Goal: Transaction & Acquisition: Book appointment/travel/reservation

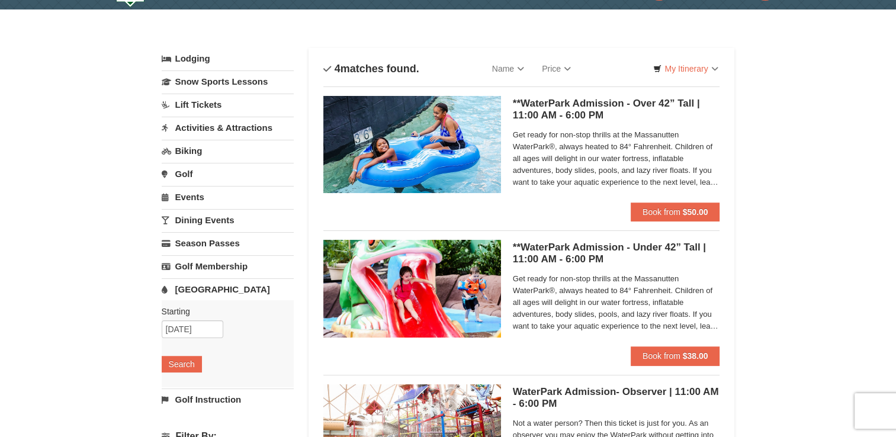
scroll to position [23, 0]
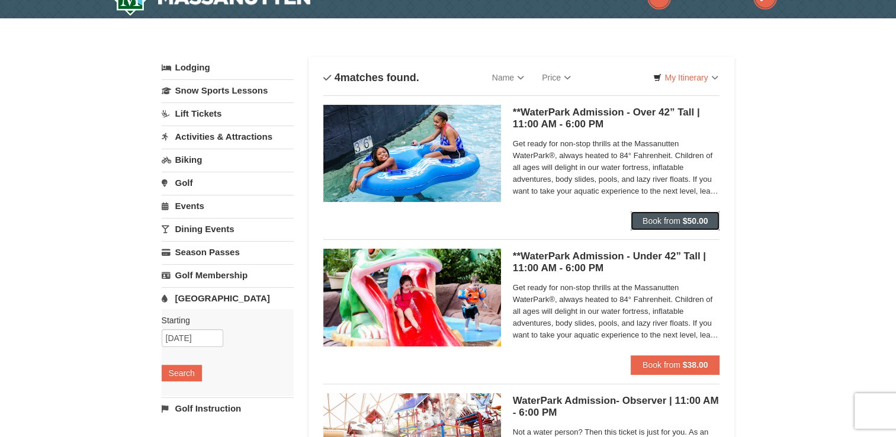
click at [677, 219] on span "Book from" at bounding box center [662, 220] width 38 height 9
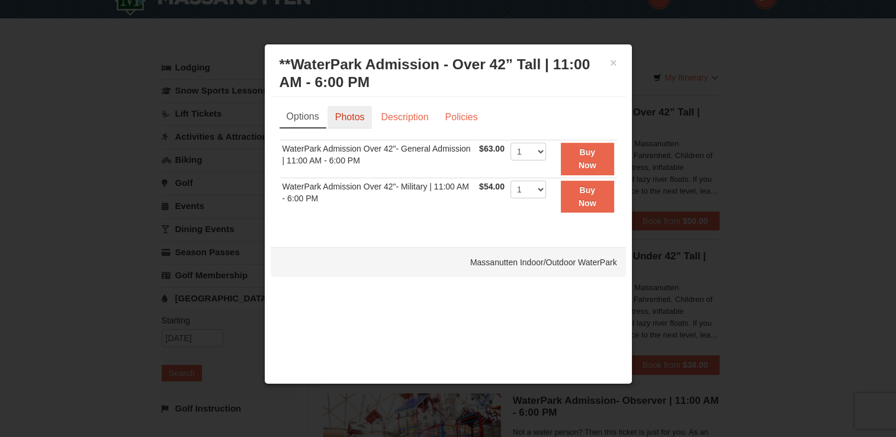
click at [336, 115] on link "Photos" at bounding box center [350, 117] width 45 height 23
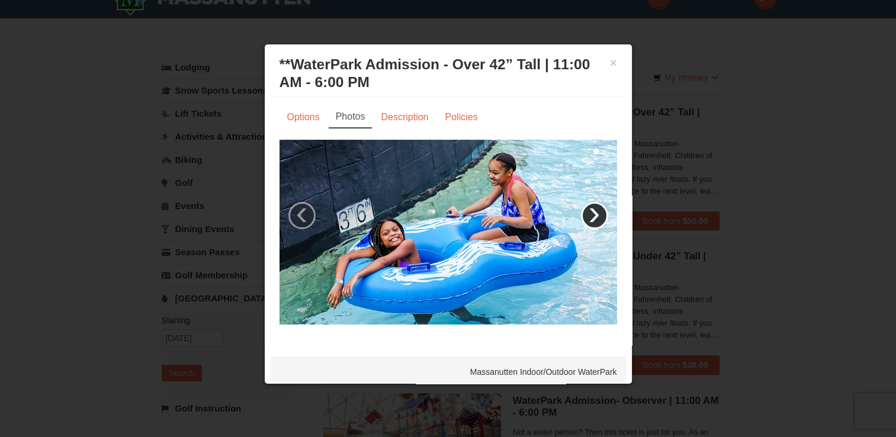
click at [594, 211] on link "›" at bounding box center [594, 215] width 27 height 27
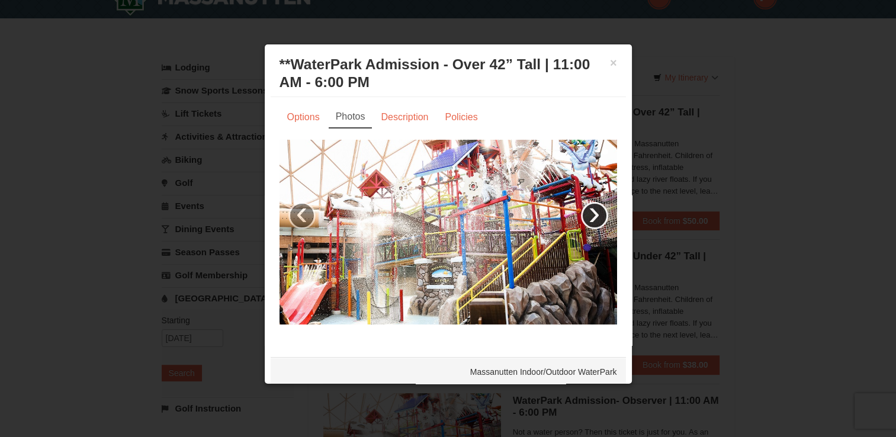
click at [583, 210] on link "›" at bounding box center [594, 215] width 27 height 27
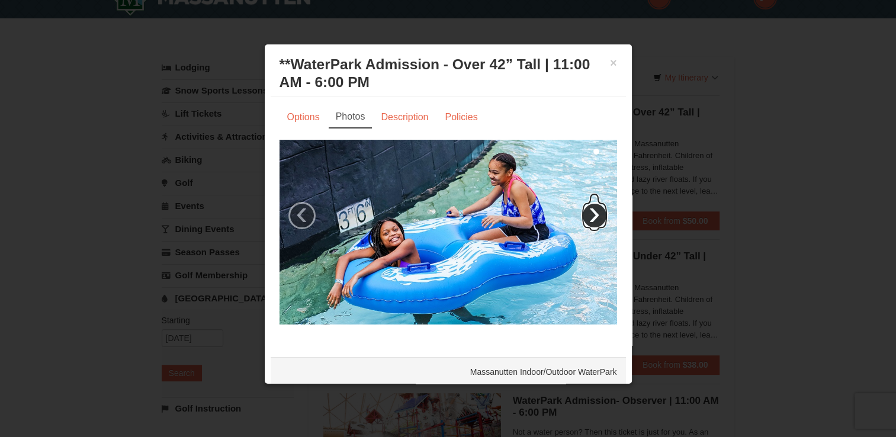
scroll to position [2, 0]
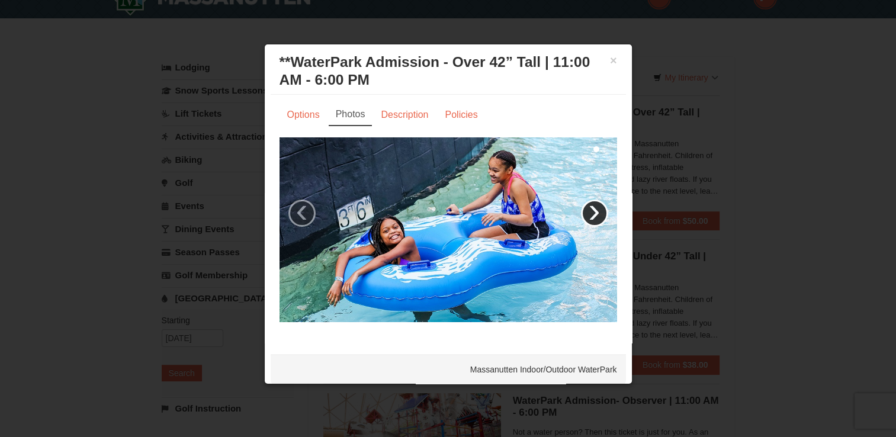
click at [588, 208] on link "›" at bounding box center [594, 213] width 27 height 27
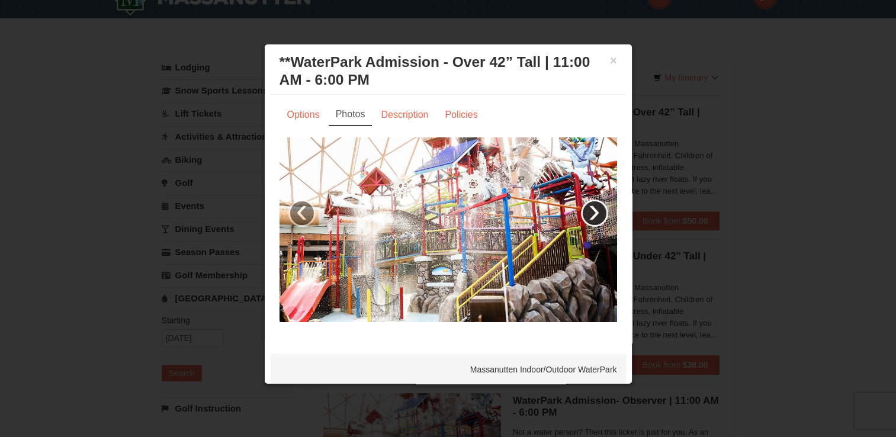
click at [588, 208] on link "›" at bounding box center [594, 213] width 27 height 27
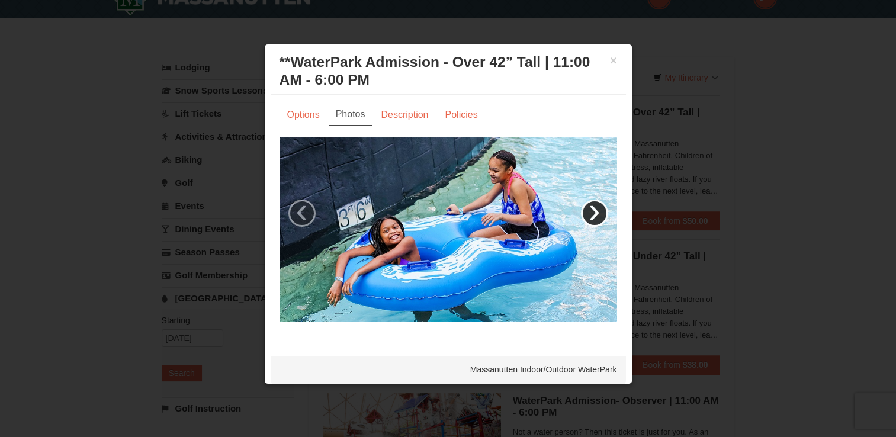
click at [588, 208] on link "›" at bounding box center [594, 213] width 27 height 27
click at [610, 62] on button "×" at bounding box center [613, 60] width 7 height 12
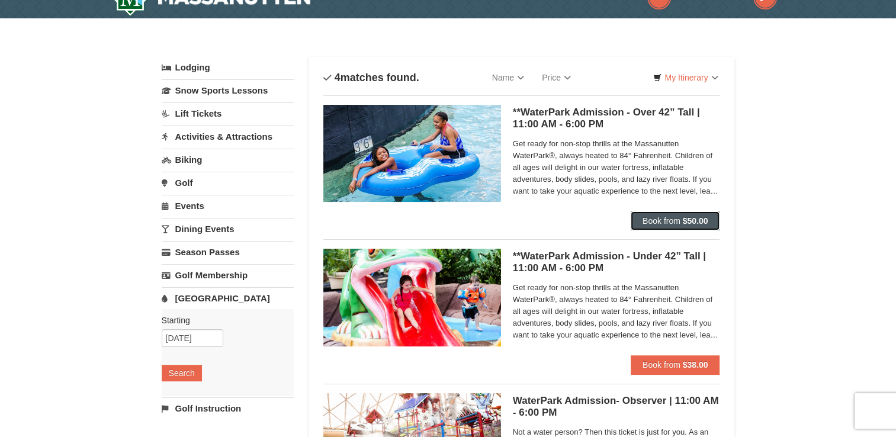
click at [669, 217] on span "Book from" at bounding box center [662, 220] width 38 height 9
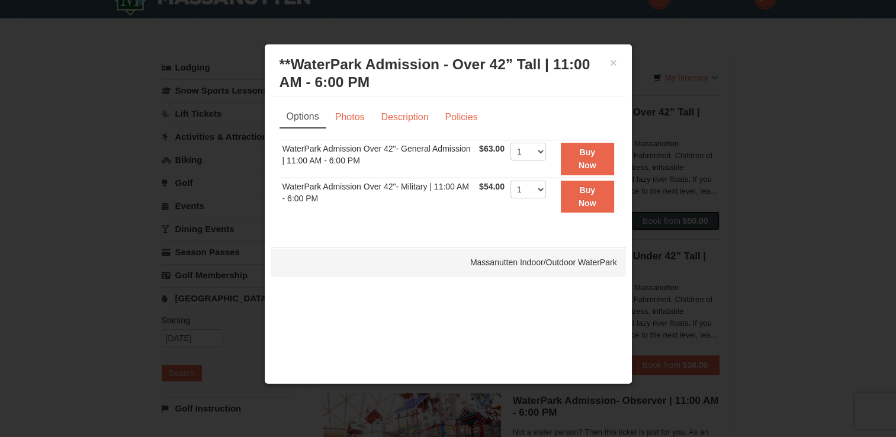
scroll to position [0, 0]
click at [541, 187] on select "1 2 3 4 5 6 7 8 9 10 11 12 13 14 15 16 17 18 19 20 21 22" at bounding box center [529, 190] width 36 height 18
click at [534, 149] on select "1 2 3 4 5 6 7 8 9 10 11 12 13 14 15 16 17 18 19 20 21 22" at bounding box center [529, 152] width 36 height 18
select select "2"
click at [511, 143] on select "1 2 3 4 5 6 7 8 9 10 11 12 13 14 15 16 17 18 19 20 21 22" at bounding box center [529, 152] width 36 height 18
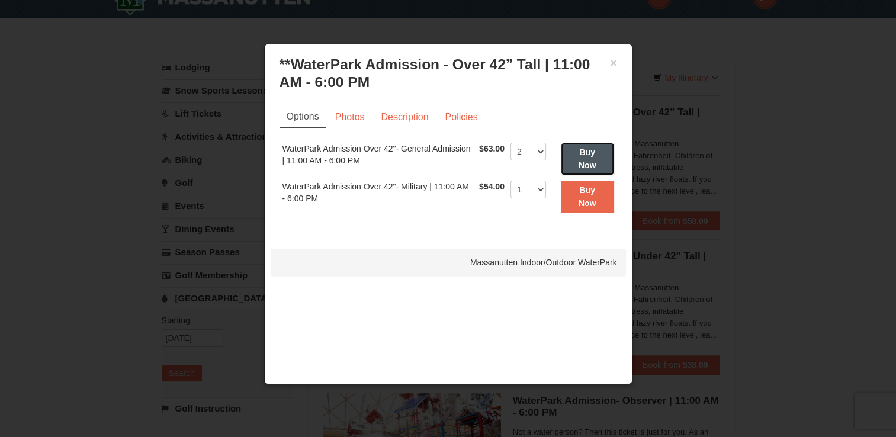
click at [583, 155] on strong "Buy Now" at bounding box center [588, 158] width 18 height 23
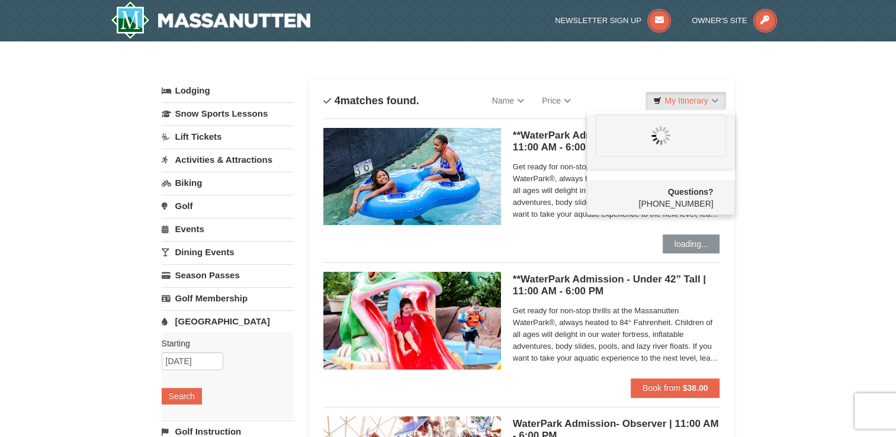
click at [211, 251] on link "Dining Events" at bounding box center [228, 252] width 132 height 22
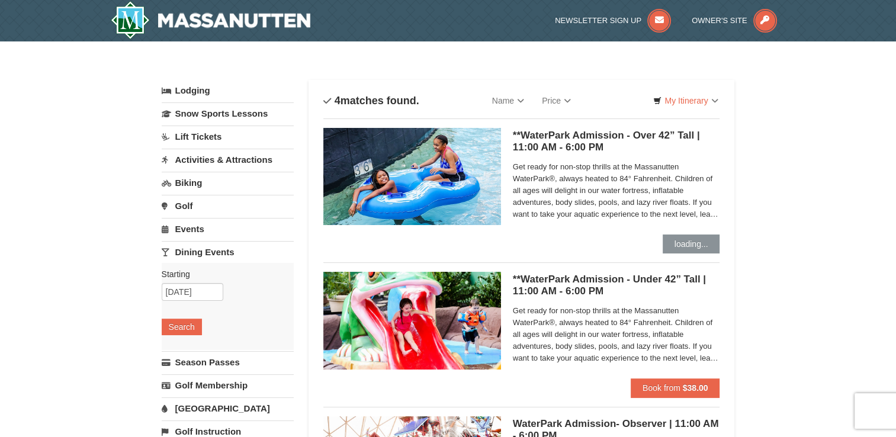
click at [195, 226] on link "Events" at bounding box center [228, 229] width 132 height 22
click at [193, 271] on input "[DATE]" at bounding box center [193, 269] width 62 height 18
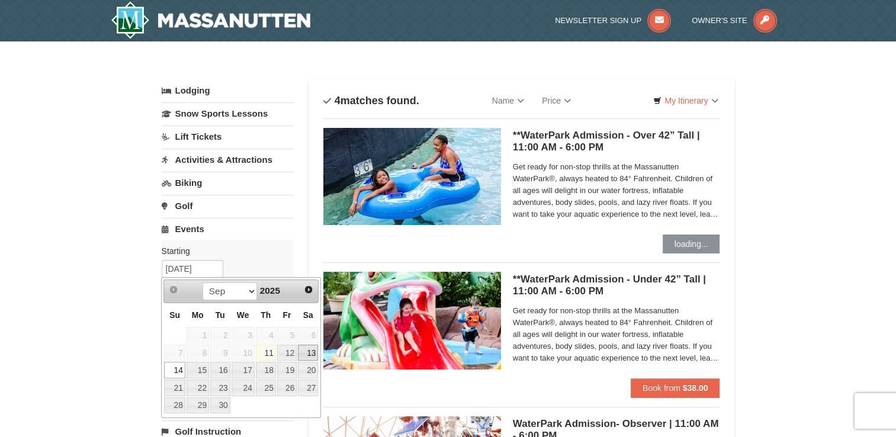
click at [306, 353] on link "13" at bounding box center [308, 353] width 20 height 17
type input "[DATE]"
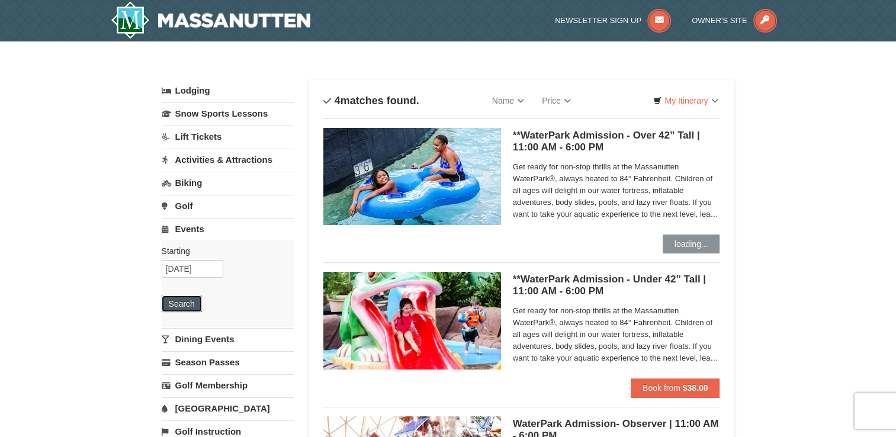
click at [175, 300] on button "Search" at bounding box center [182, 304] width 40 height 17
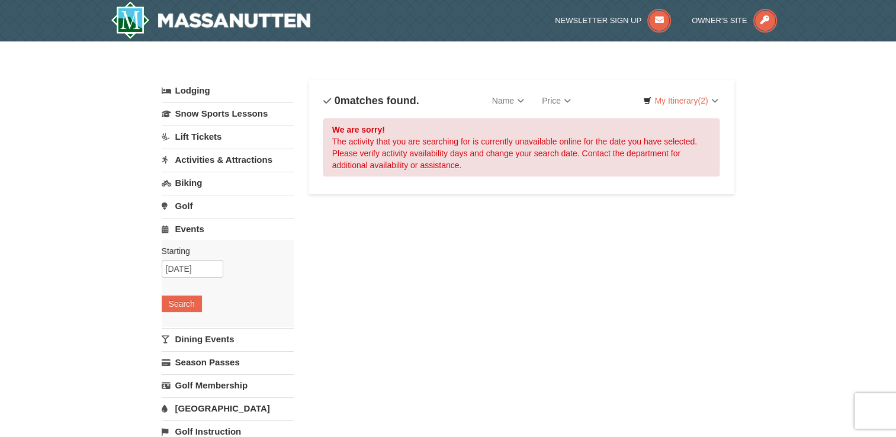
click at [201, 162] on link "Activities & Attractions" at bounding box center [228, 160] width 132 height 22
click at [185, 232] on button "Search" at bounding box center [182, 234] width 40 height 17
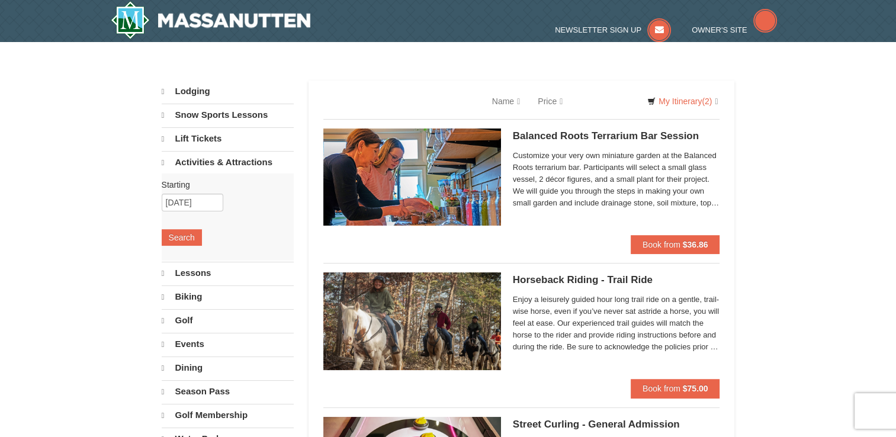
select select "9"
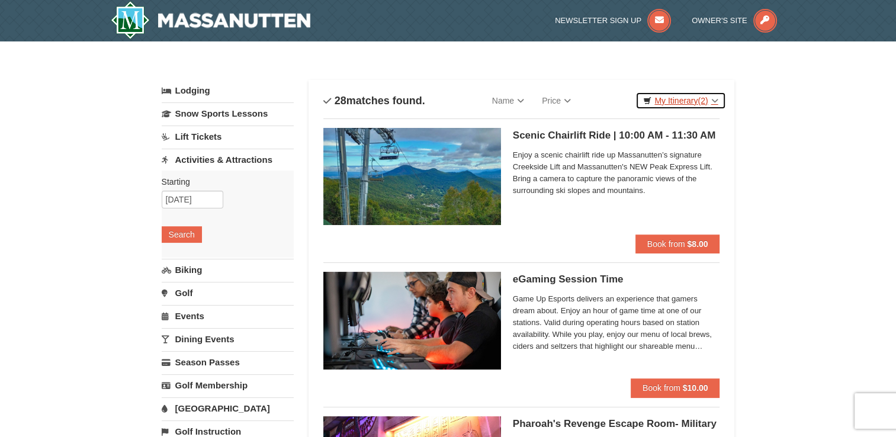
click at [685, 103] on link "My Itinerary (2)" at bounding box center [681, 101] width 90 height 18
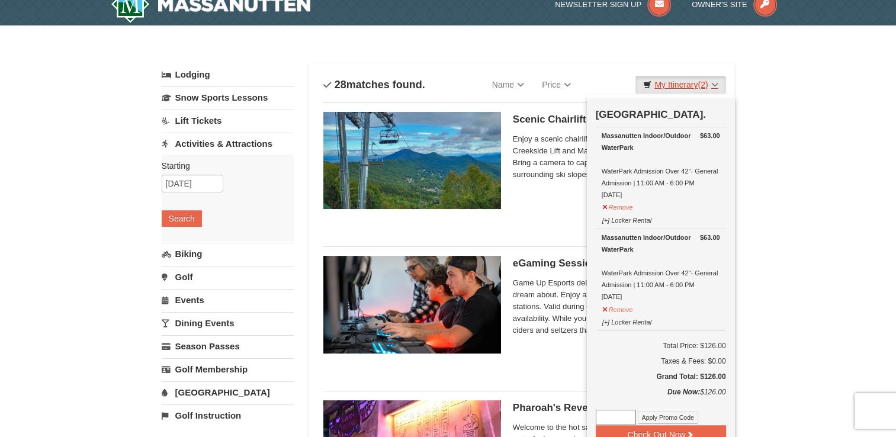
scroll to position [17, 0]
